Goal: Check status

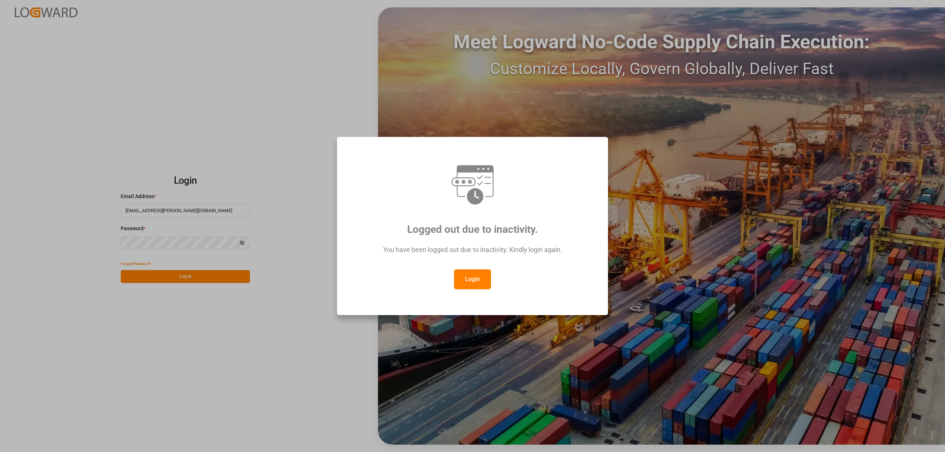
click at [467, 276] on button "Login" at bounding box center [472, 280] width 37 height 20
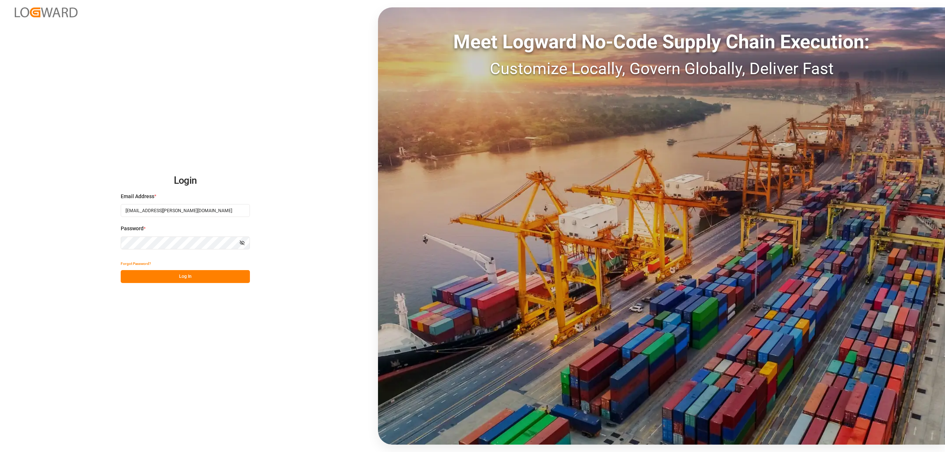
click at [200, 280] on button "Log In" at bounding box center [185, 276] width 129 height 13
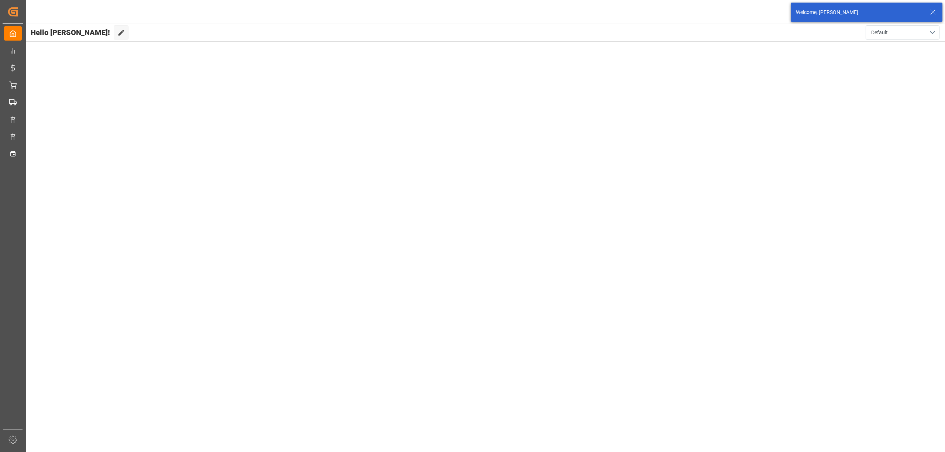
click at [229, 278] on main "Hello [PERSON_NAME]! Edit Cockpit Default" at bounding box center [485, 236] width 920 height 425
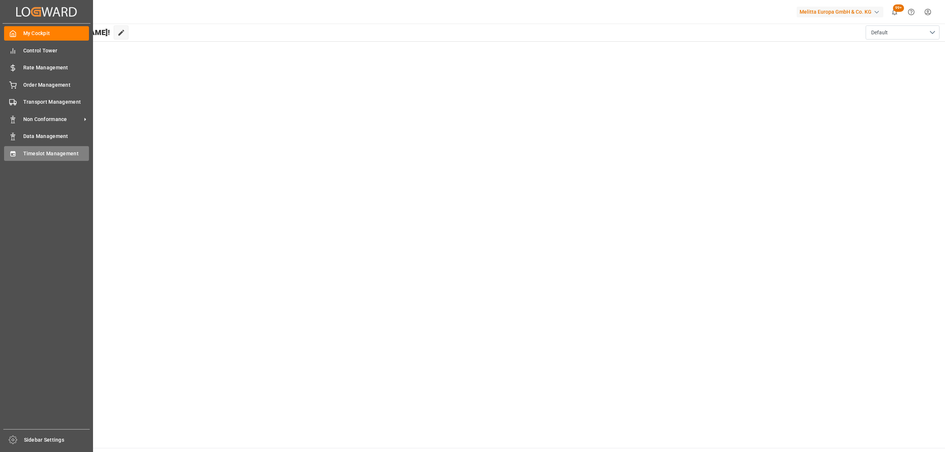
click at [11, 151] on icon at bounding box center [12, 153] width 5 height 5
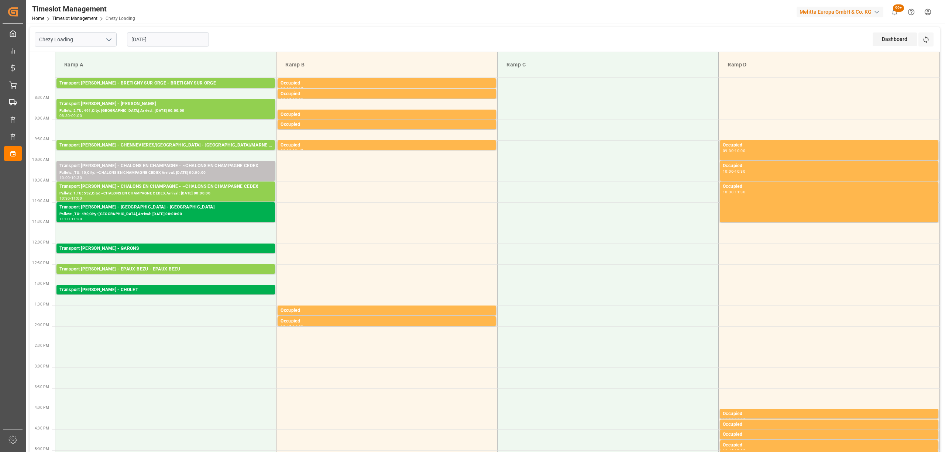
click at [934, 41] on div "Refresh Time Slots" at bounding box center [927, 42] width 17 height 19
click at [927, 41] on icon at bounding box center [927, 40] width 8 height 8
